Goal: Communication & Community: Answer question/provide support

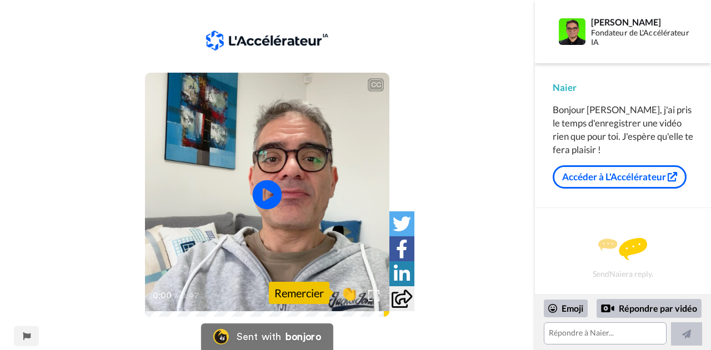
click at [267, 193] on icon "Play/Pause" at bounding box center [267, 194] width 29 height 53
click at [243, 266] on span "Bonjour [PERSON_NAME], je voulais t 'enregistrer un petit message personnalisé,…" at bounding box center [267, 275] width 238 height 24
click at [244, 221] on video at bounding box center [267, 195] width 244 height 244
click at [594, 333] on textarea at bounding box center [605, 334] width 123 height 22
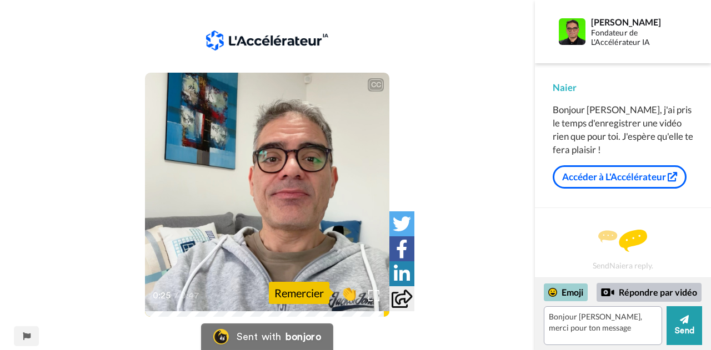
drag, startPoint x: 574, startPoint y: 302, endPoint x: 572, endPoint y: 294, distance: 7.6
click at [574, 302] on div "Emoji Répondre par vidéo" at bounding box center [623, 292] width 158 height 19
click at [572, 293] on div "Emoji" at bounding box center [566, 293] width 44 height 18
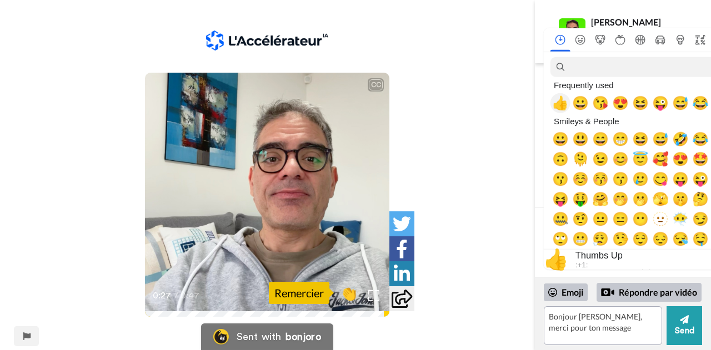
click at [564, 99] on span "👍" at bounding box center [560, 104] width 17 height 16
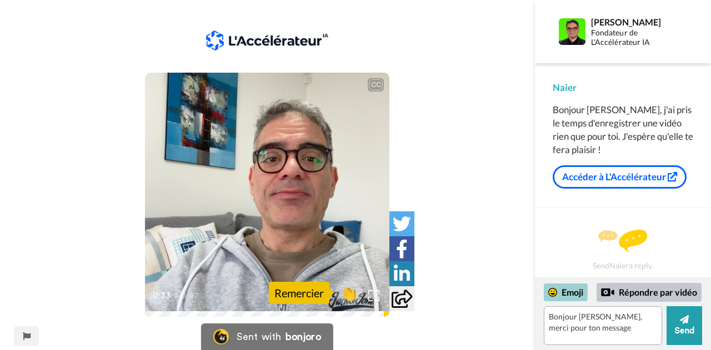
click at [567, 289] on div "Emoji" at bounding box center [566, 293] width 44 height 18
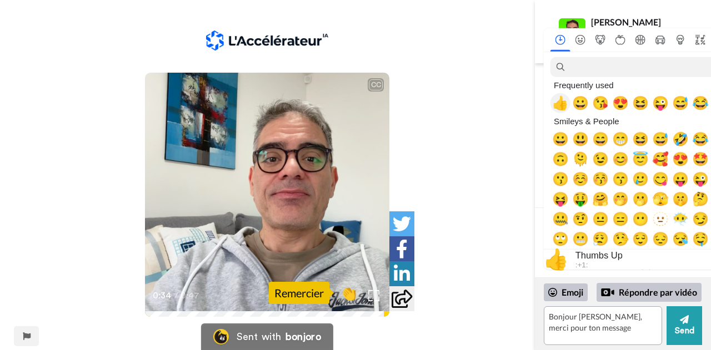
click at [560, 97] on span "👍" at bounding box center [560, 104] width 17 height 16
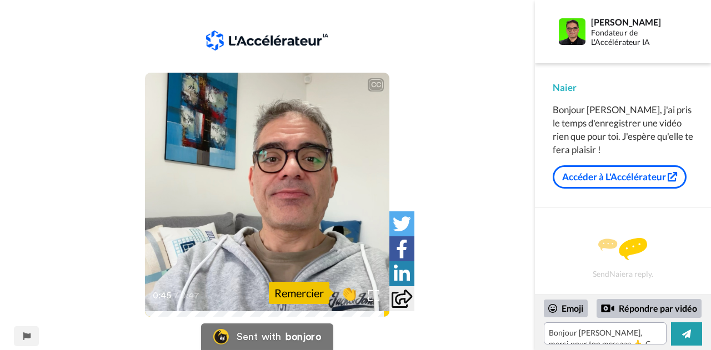
click at [203, 219] on video at bounding box center [267, 195] width 244 height 244
click at [612, 340] on textarea "Bonjour [PERSON_NAME], merci pour ton message 👍. C" at bounding box center [605, 334] width 123 height 22
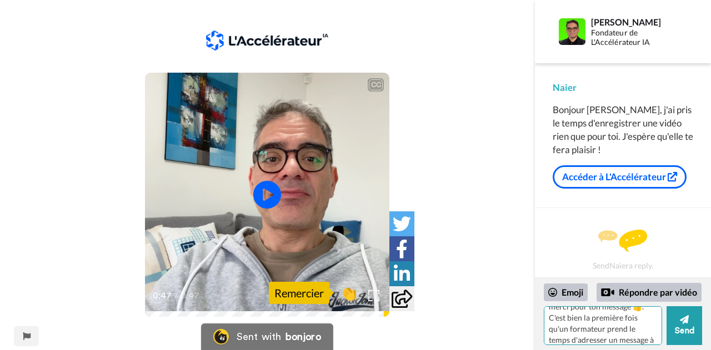
scroll to position [32, 0]
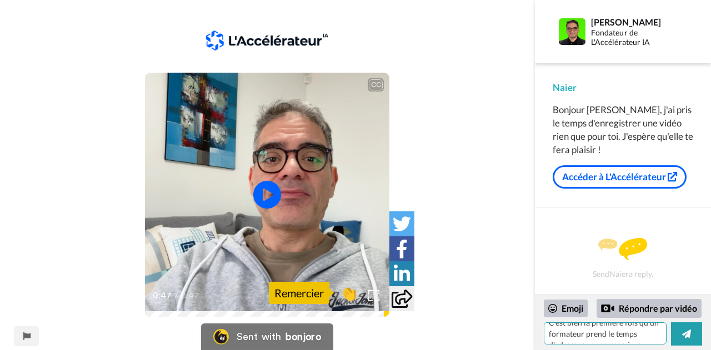
click at [642, 340] on body "[PERSON_NAME] sent you a message via [PERSON_NAME] CC Play/Pause 0:47 / 0:47 👏 …" at bounding box center [355, 175] width 711 height 350
click at [574, 342] on textarea "Bonjour [PERSON_NAME], merci pour ton message 👍. C'est bien la première fois qu…" at bounding box center [605, 334] width 123 height 22
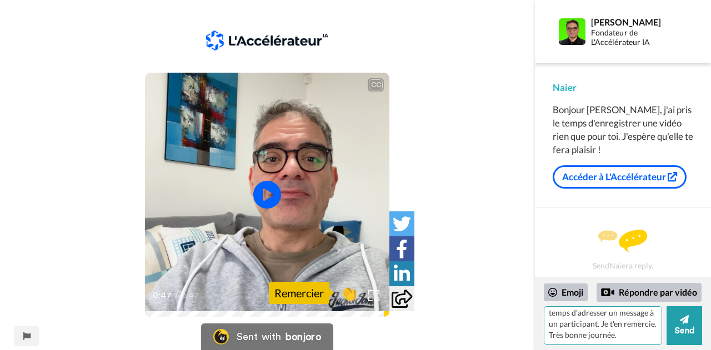
scroll to position [48, 0]
type textarea "Bonjour [PERSON_NAME], merci pour ton message 👍. C'est bien la première fois qu…"
click at [567, 294] on div "Emoji" at bounding box center [566, 293] width 44 height 18
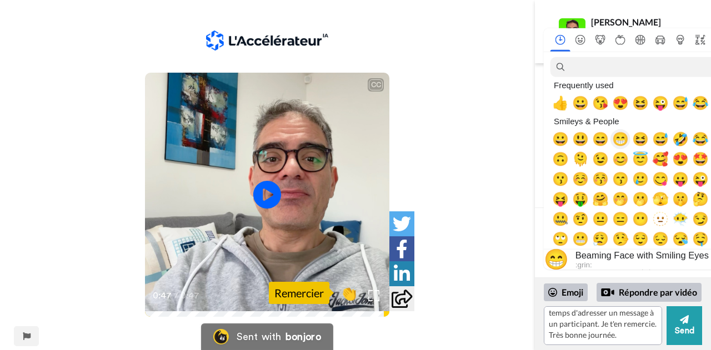
click at [619, 142] on span "😁" at bounding box center [620, 140] width 17 height 16
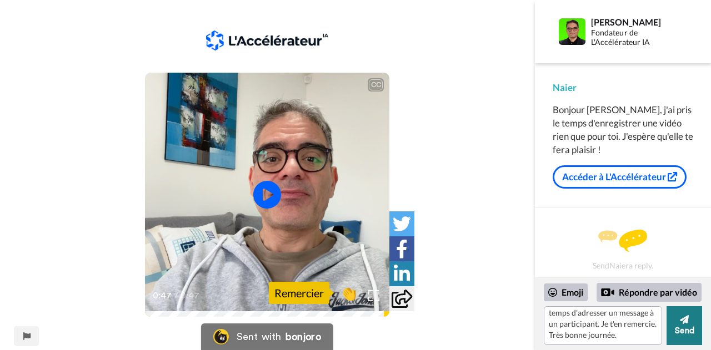
click at [691, 325] on button "Send" at bounding box center [685, 326] width 36 height 39
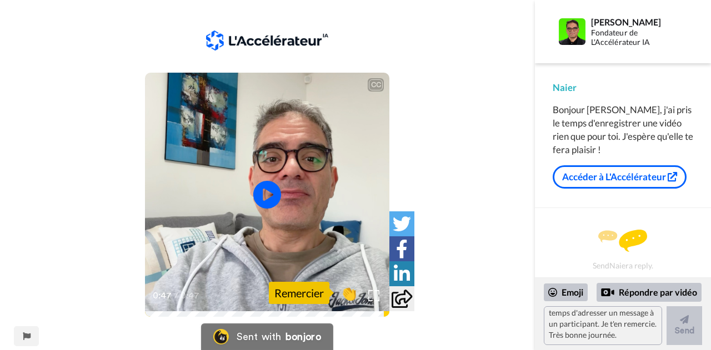
scroll to position [0, 0]
